Goal: Navigation & Orientation: Go to known website

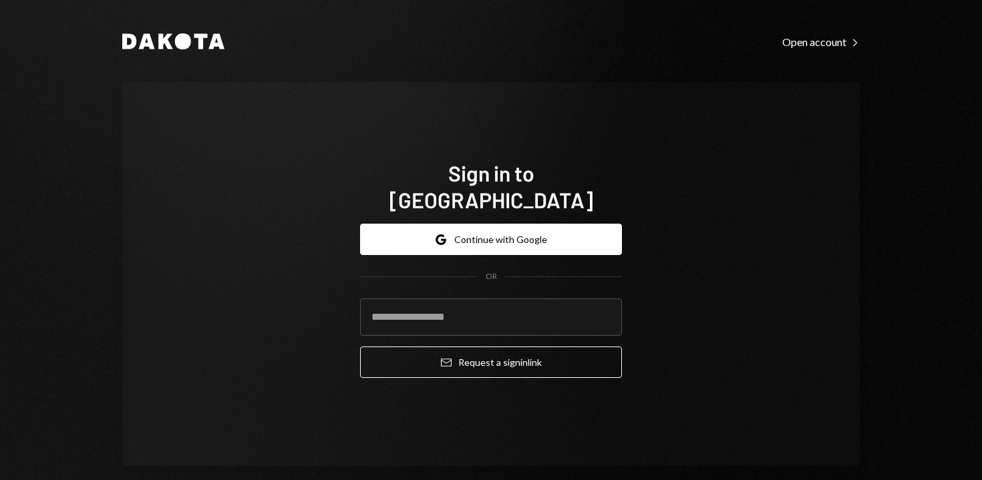
click at [398, 213] on div "Google Continue with Google OR Email Request a sign in link" at bounding box center [491, 301] width 262 height 176
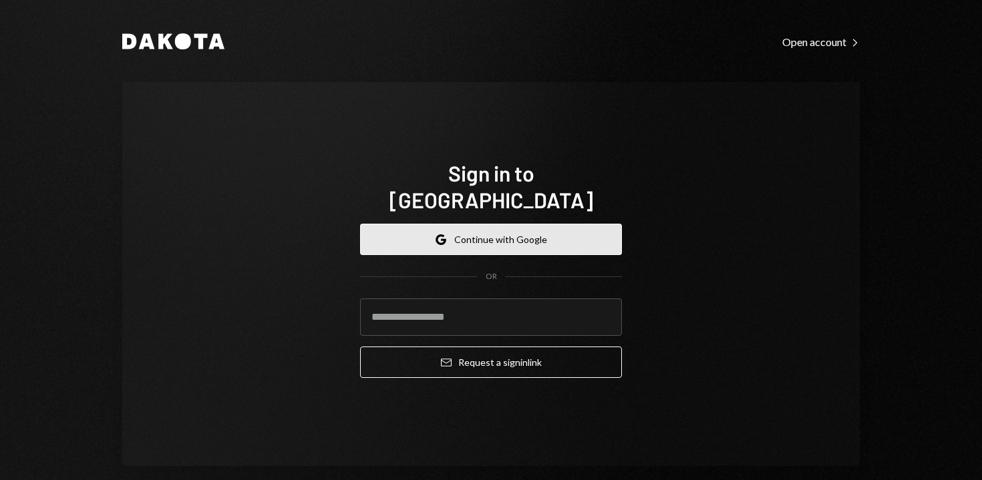
click at [398, 224] on button "Google Continue with Google" at bounding box center [491, 239] width 262 height 31
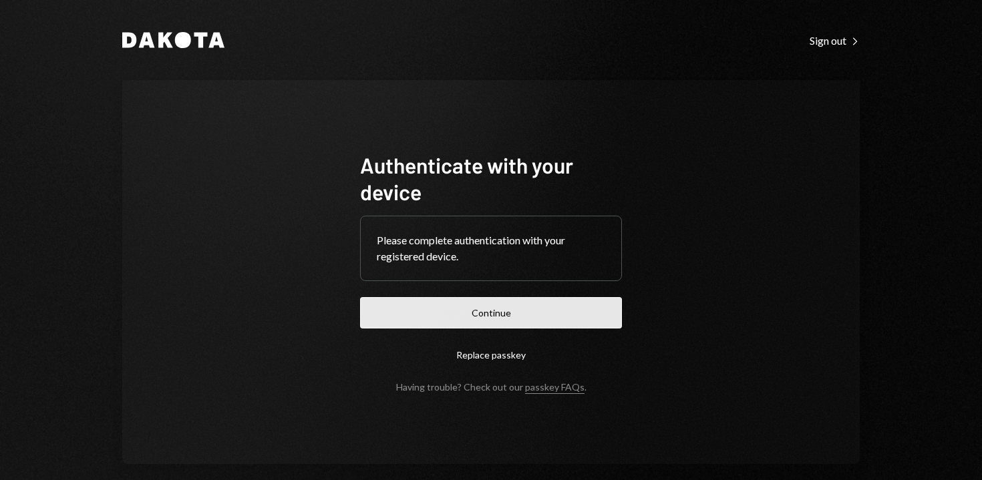
click at [450, 319] on button "Continue" at bounding box center [491, 312] width 262 height 31
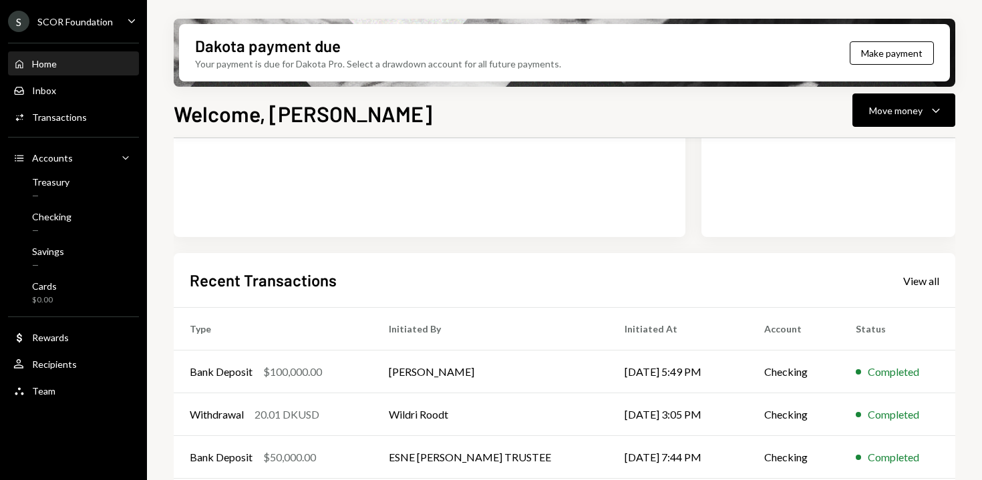
scroll to position [325, 0]
